Goal: Task Accomplishment & Management: Manage account settings

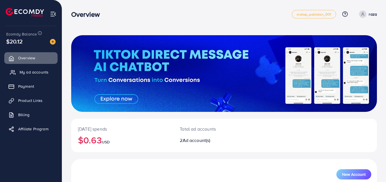
click at [32, 72] on span "My ad accounts" at bounding box center [34, 72] width 29 height 6
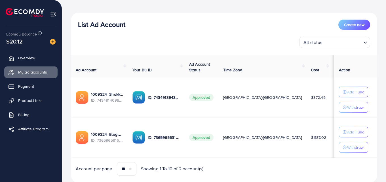
scroll to position [56, 0]
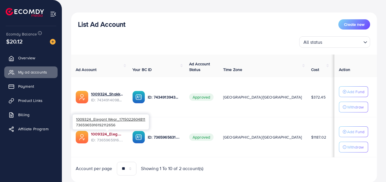
click at [103, 133] on link "1009324_Elegant Wear_1715022604811" at bounding box center [107, 134] width 32 height 6
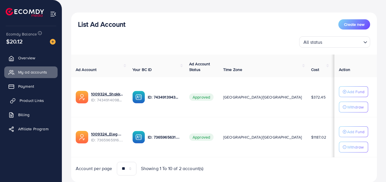
click at [25, 99] on span "Product Links" at bounding box center [32, 100] width 24 height 6
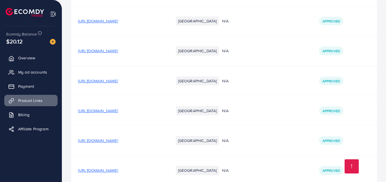
scroll to position [1699, 0]
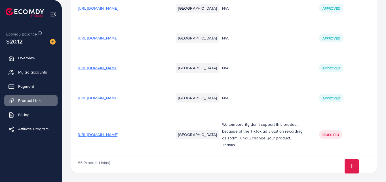
click at [118, 96] on span "[URL][DOMAIN_NAME]" at bounding box center [98, 98] width 40 height 6
click at [30, 72] on span "My ad accounts" at bounding box center [34, 72] width 29 height 6
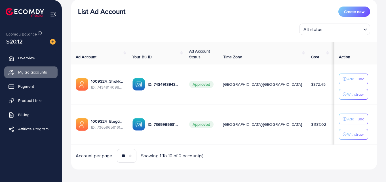
scroll to position [73, 0]
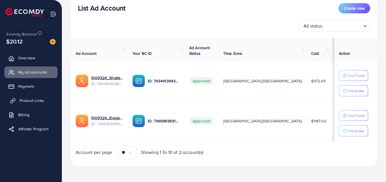
click at [31, 102] on span "Product Links" at bounding box center [32, 100] width 24 height 6
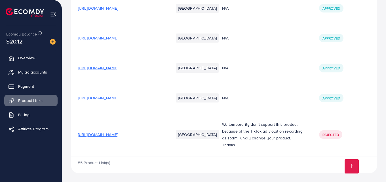
scroll to position [1699, 0]
click at [118, 98] on span "[URL][DOMAIN_NAME]" at bounding box center [98, 98] width 40 height 6
click at [33, 75] on span "My ad accounts" at bounding box center [34, 72] width 29 height 6
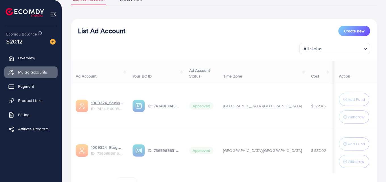
scroll to position [49, 0]
